Goal: Navigation & Orientation: Find specific page/section

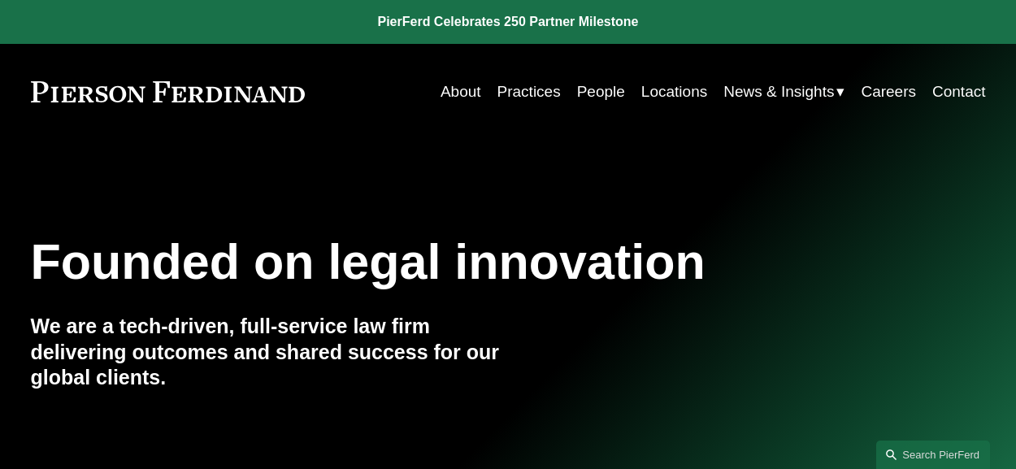
click at [515, 93] on link "Practices" at bounding box center [528, 91] width 63 height 31
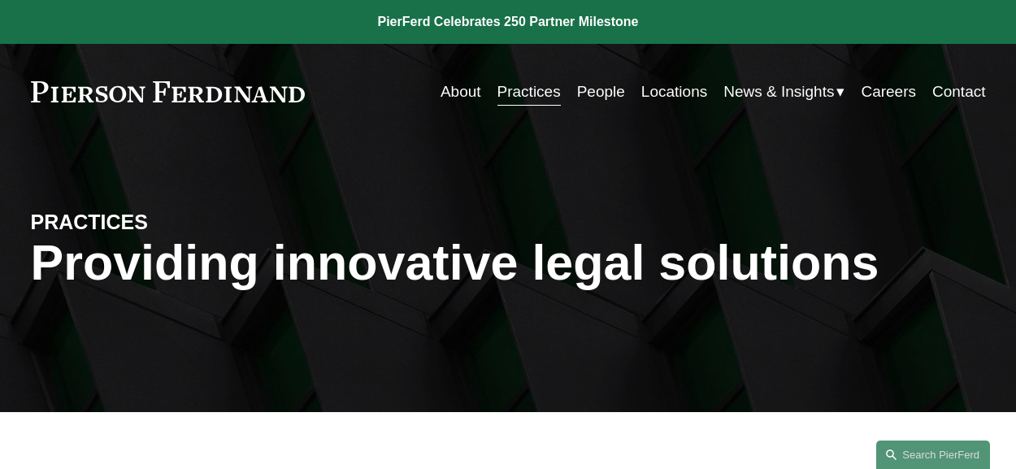
click at [600, 86] on link "People" at bounding box center [601, 91] width 48 height 31
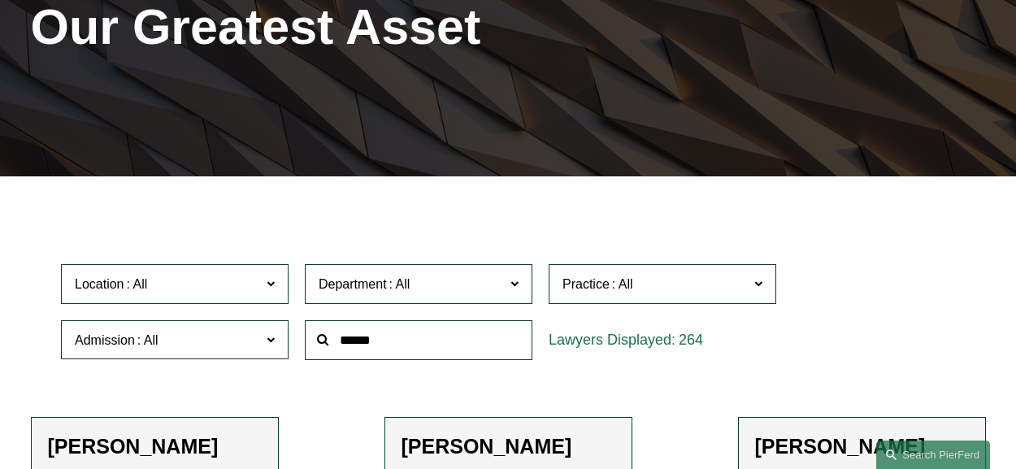
scroll to position [235, 0]
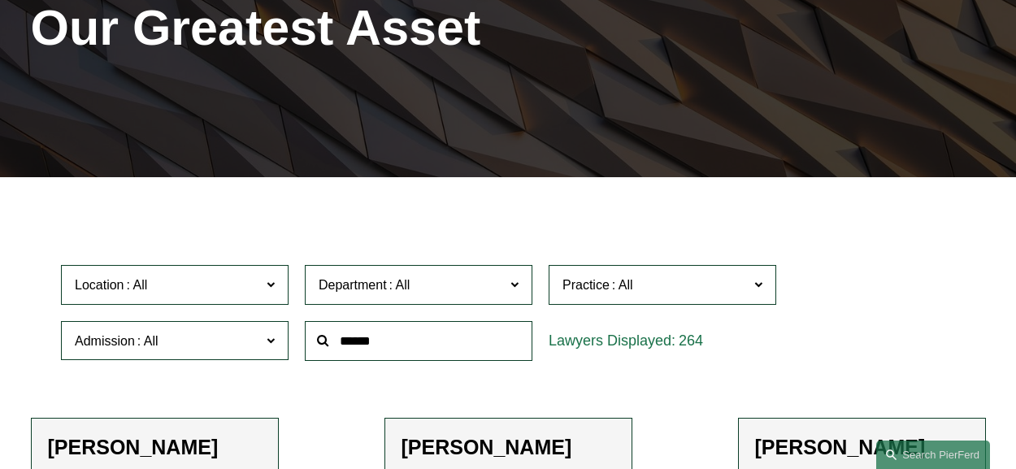
click at [590, 280] on span "Practice" at bounding box center [586, 285] width 47 height 14
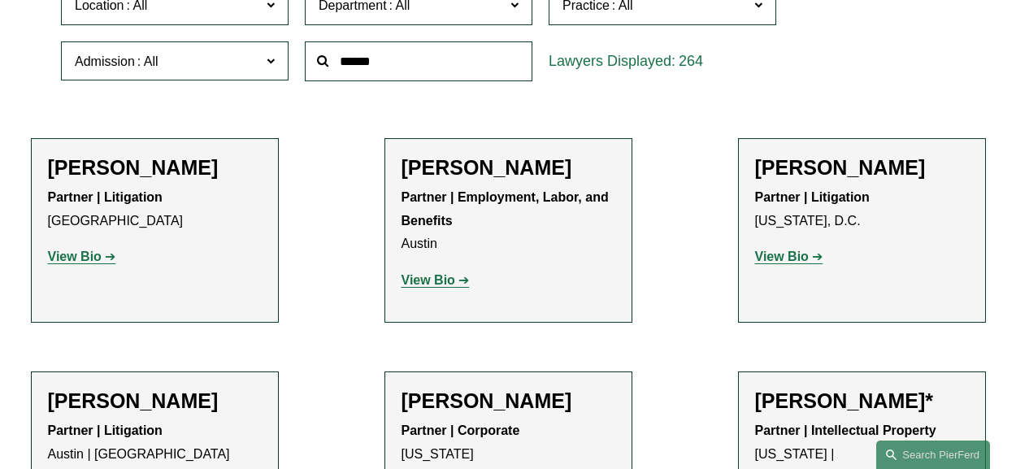
scroll to position [1653, 0]
